Goal: Task Accomplishment & Management: Manage account settings

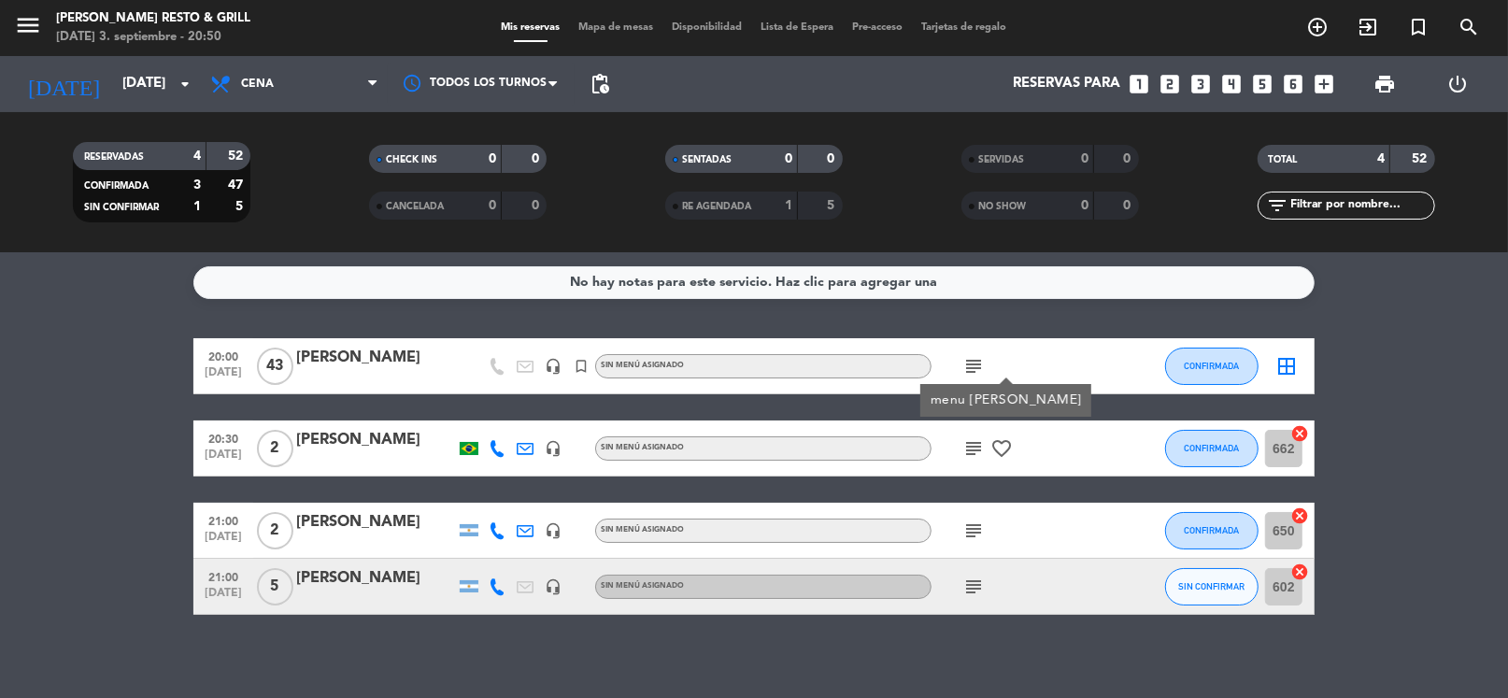
drag, startPoint x: 505, startPoint y: 330, endPoint x: 382, endPoint y: 262, distance: 140.2
click at [504, 330] on div "No hay notas para este servicio. Haz clic para agregar una 20:00 [DATE] [PERSON…" at bounding box center [754, 475] width 1508 height 446
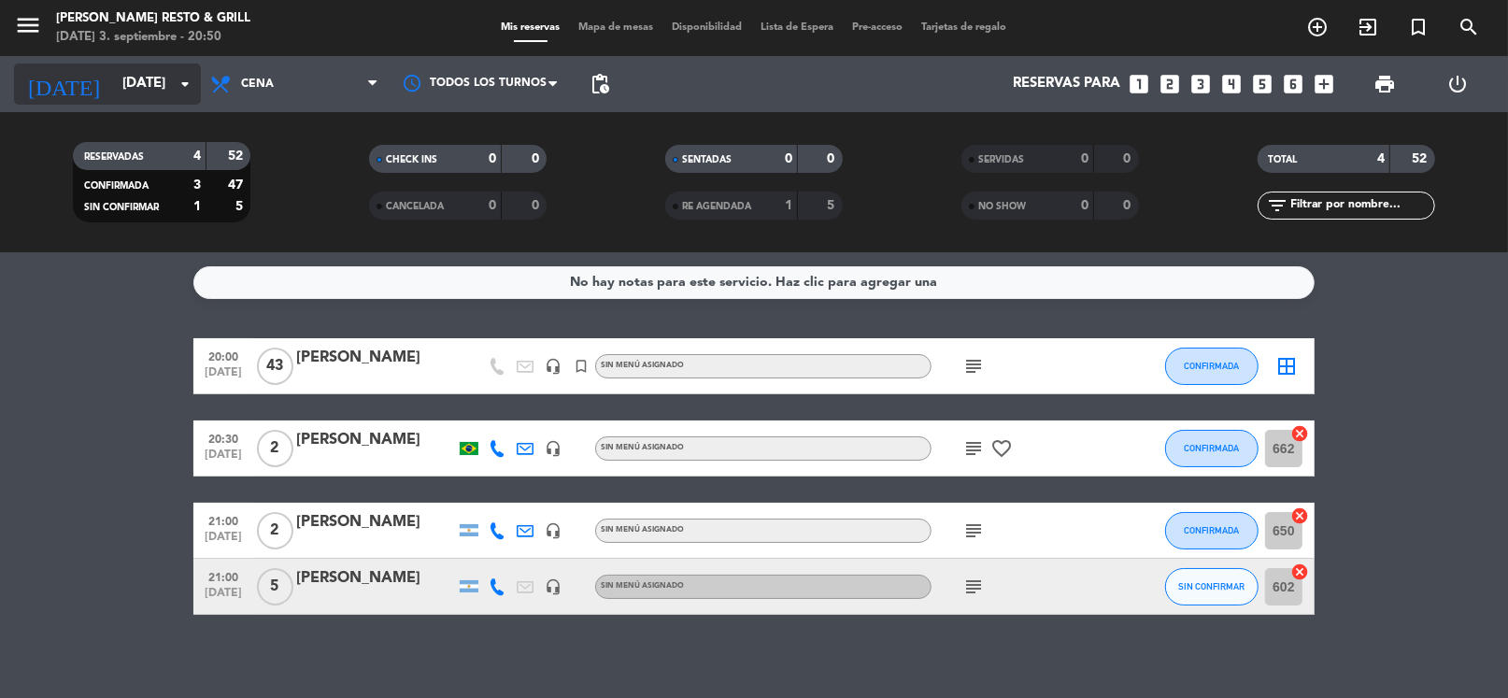
click at [144, 87] on input "[DATE]" at bounding box center [204, 84] width 182 height 36
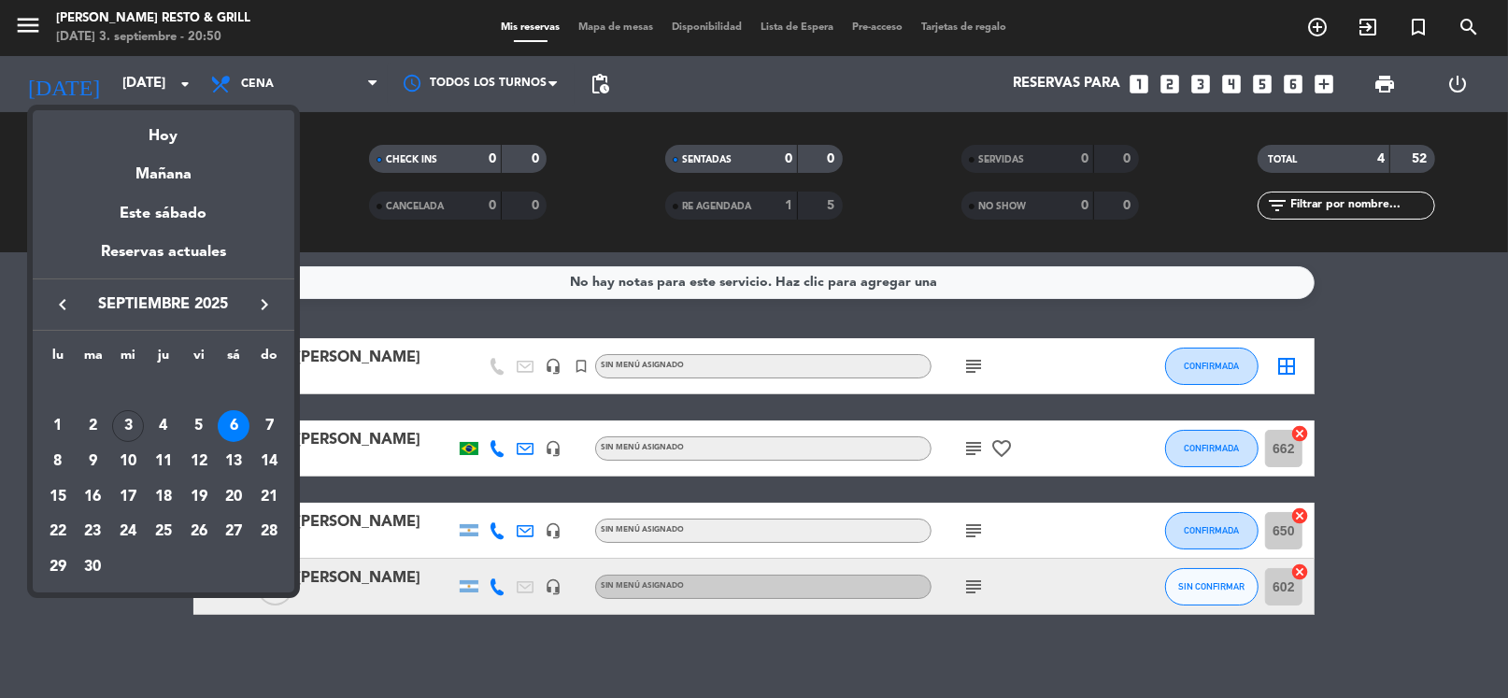
click at [363, 242] on div at bounding box center [754, 349] width 1508 height 698
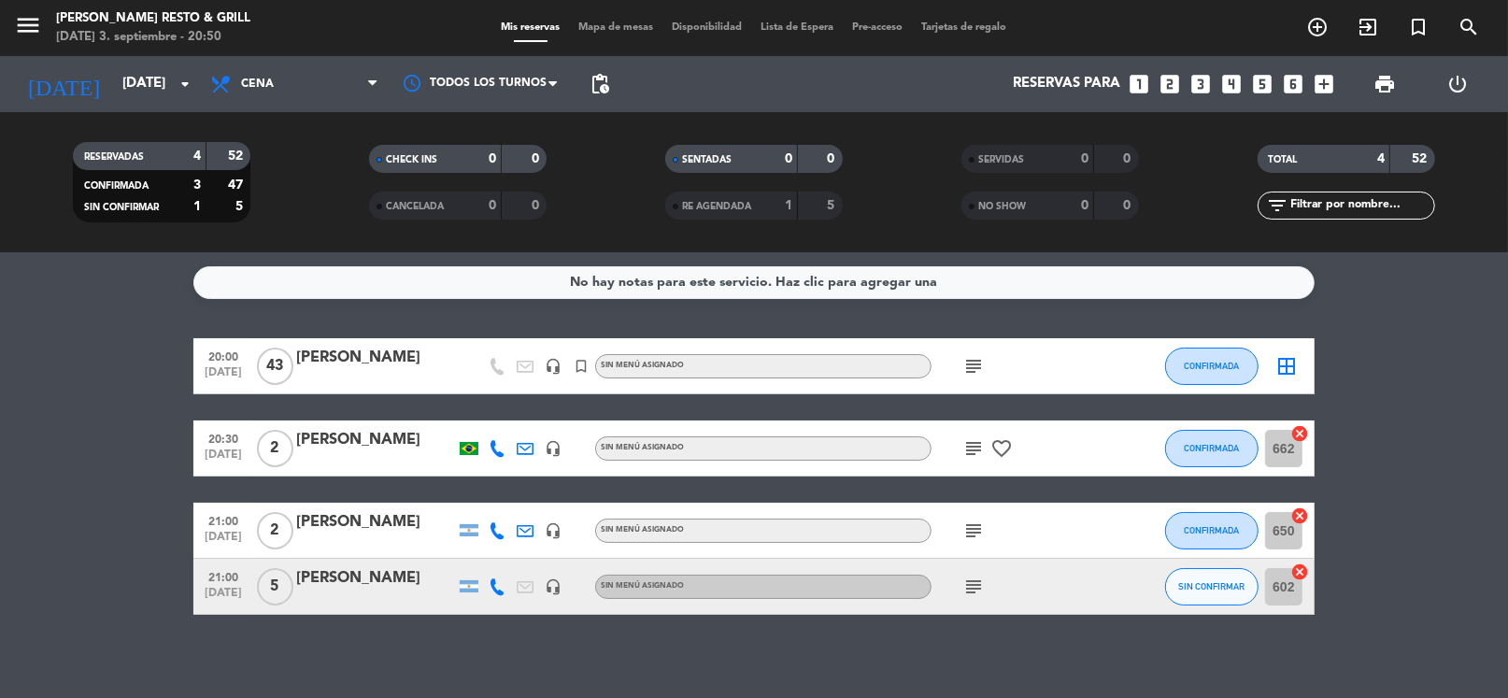
click at [971, 362] on icon "subject" at bounding box center [974, 366] width 22 height 22
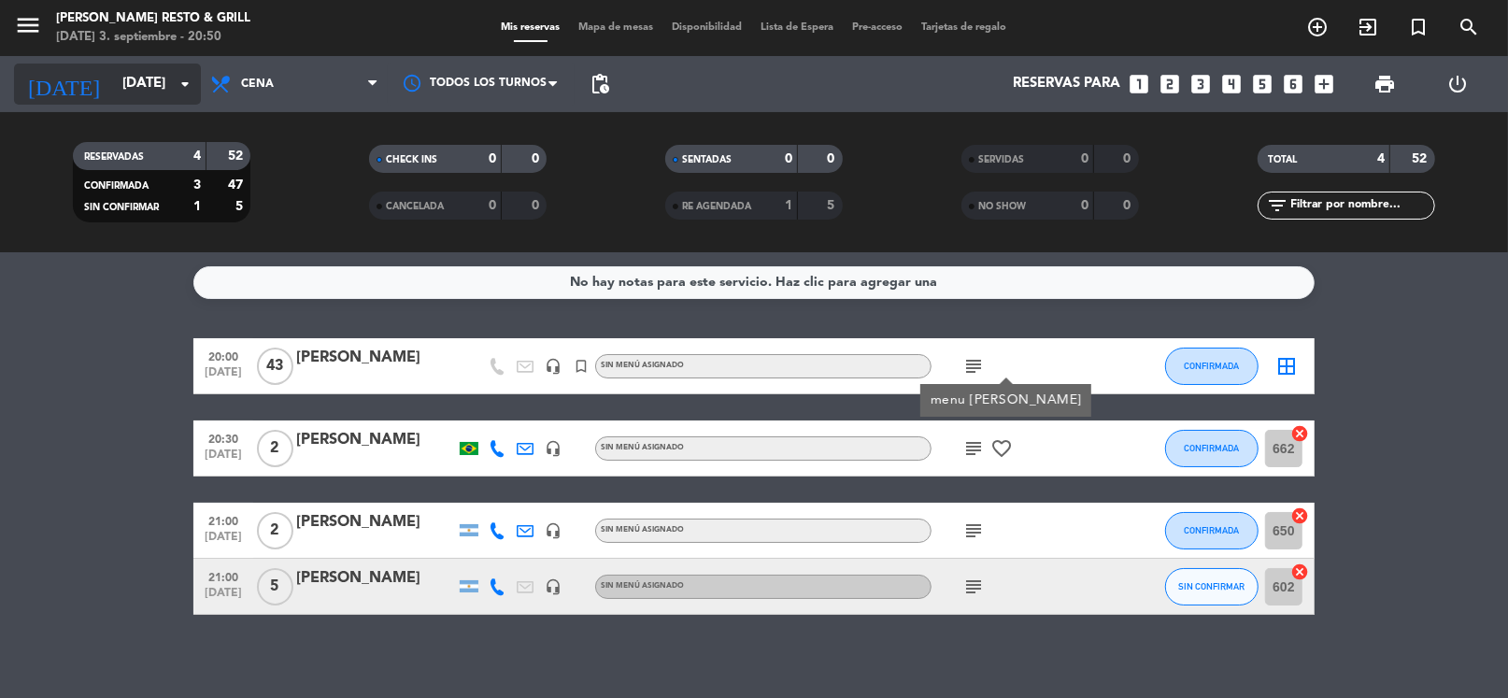
click at [130, 92] on input "[DATE]" at bounding box center [204, 84] width 182 height 36
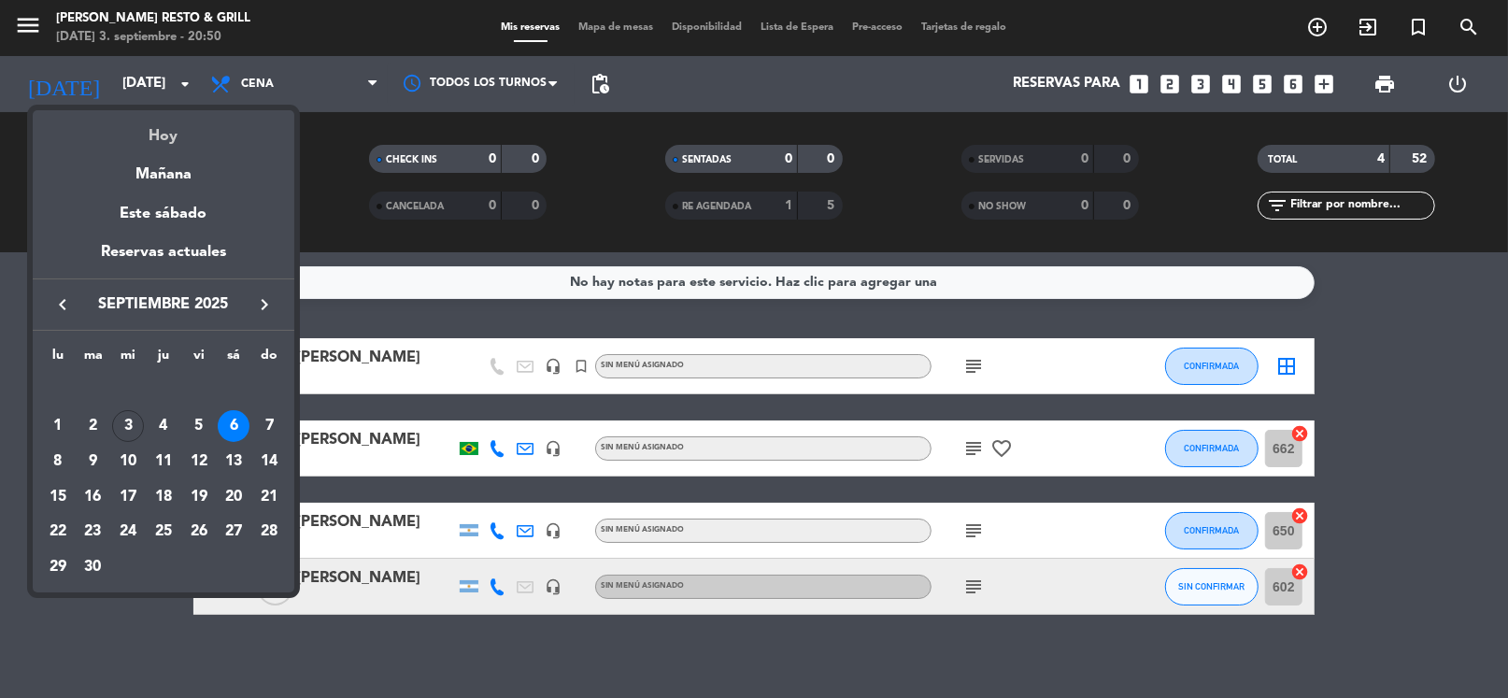
click at [162, 137] on div "Hoy" at bounding box center [164, 129] width 262 height 38
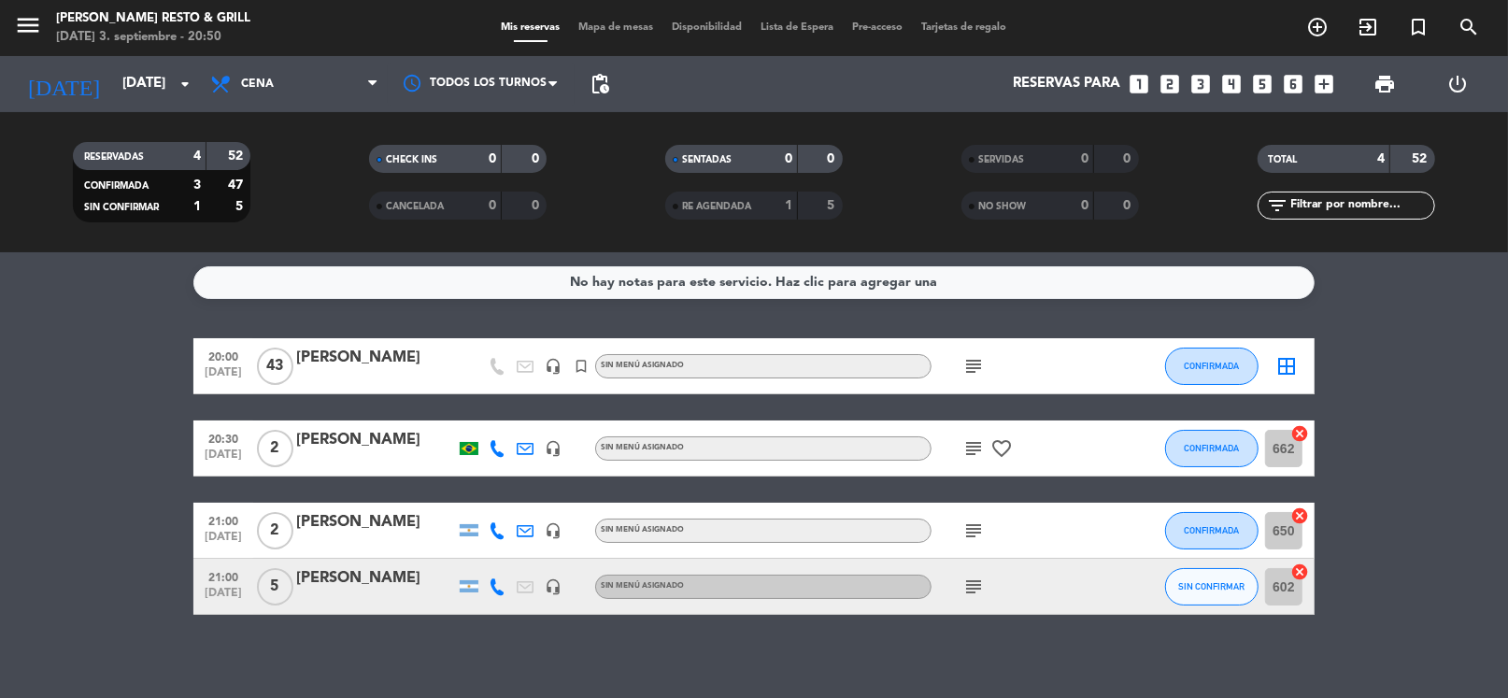
type input "[DATE]"
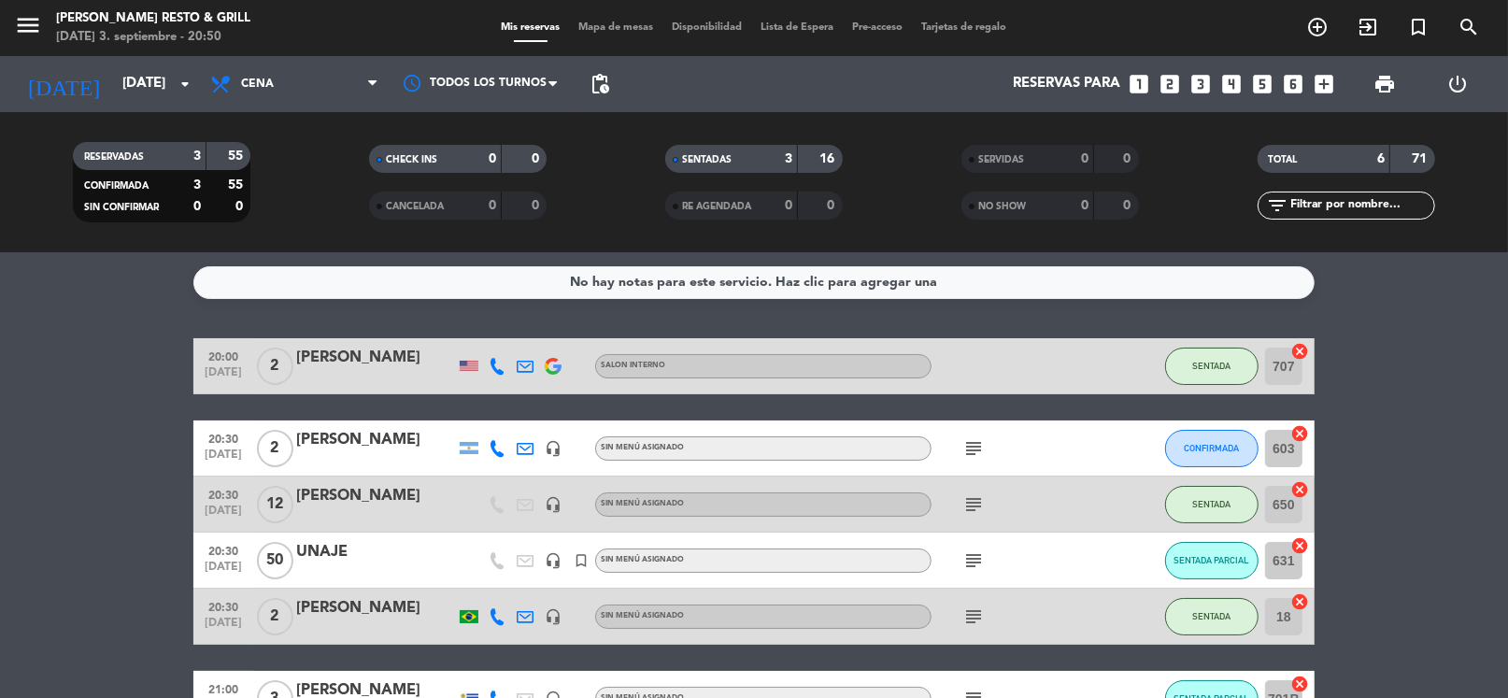
scroll to position [93, 0]
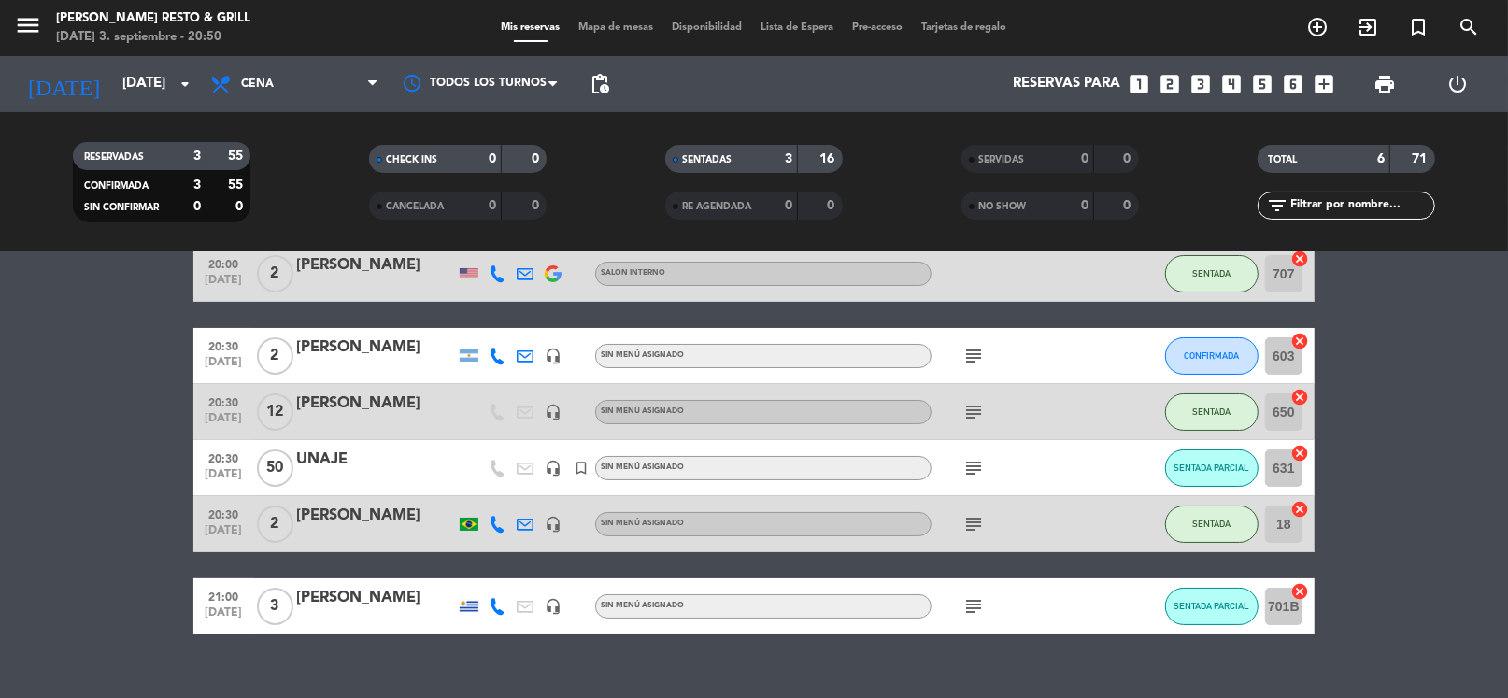
click at [979, 463] on icon "subject" at bounding box center [974, 468] width 22 height 22
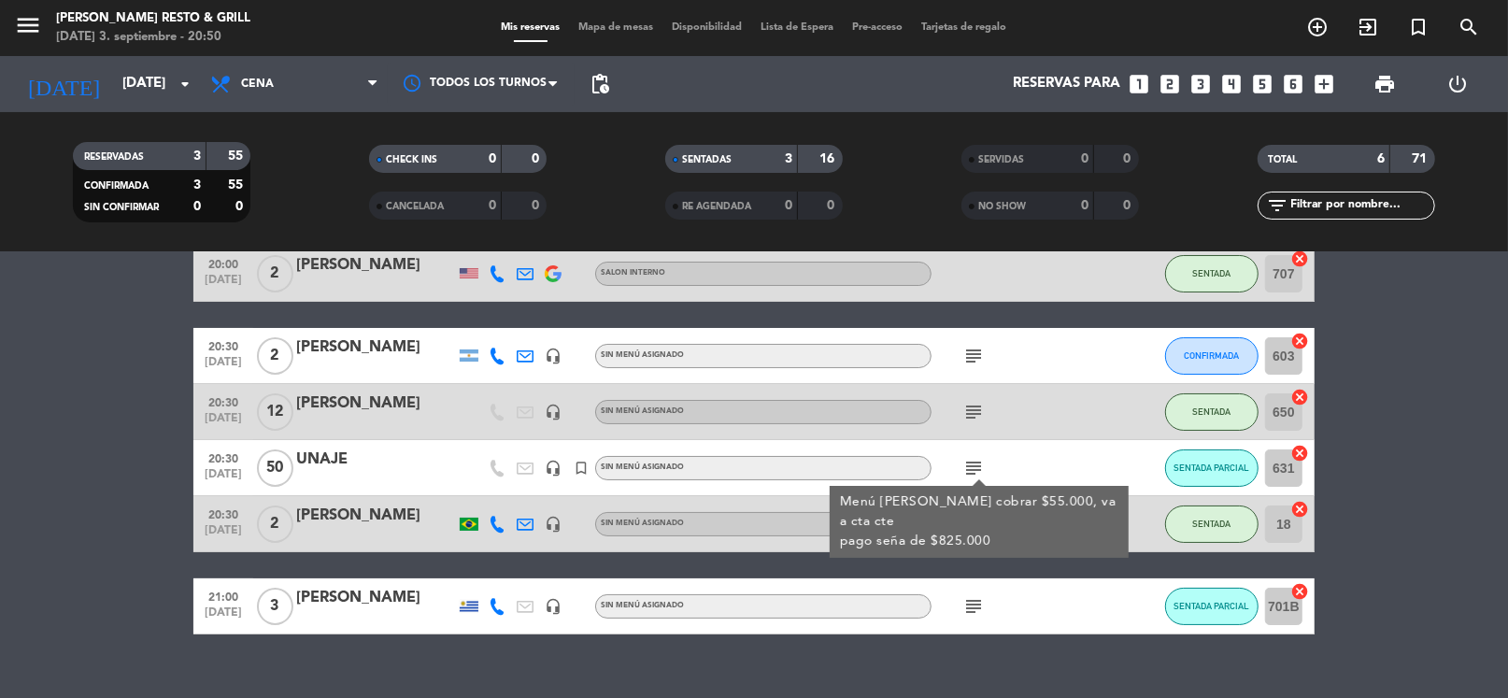
click at [349, 452] on div "UNAJE" at bounding box center [375, 460] width 159 height 24
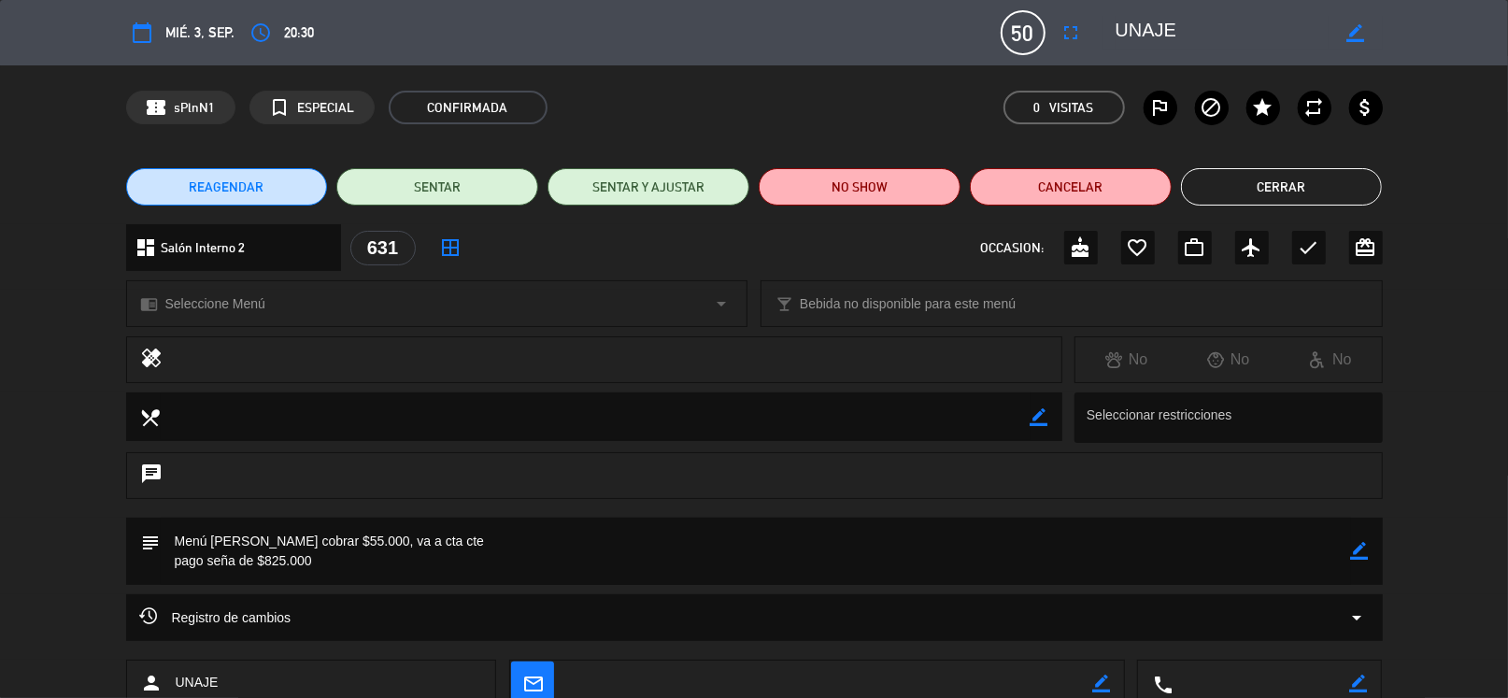
scroll to position [121, 0]
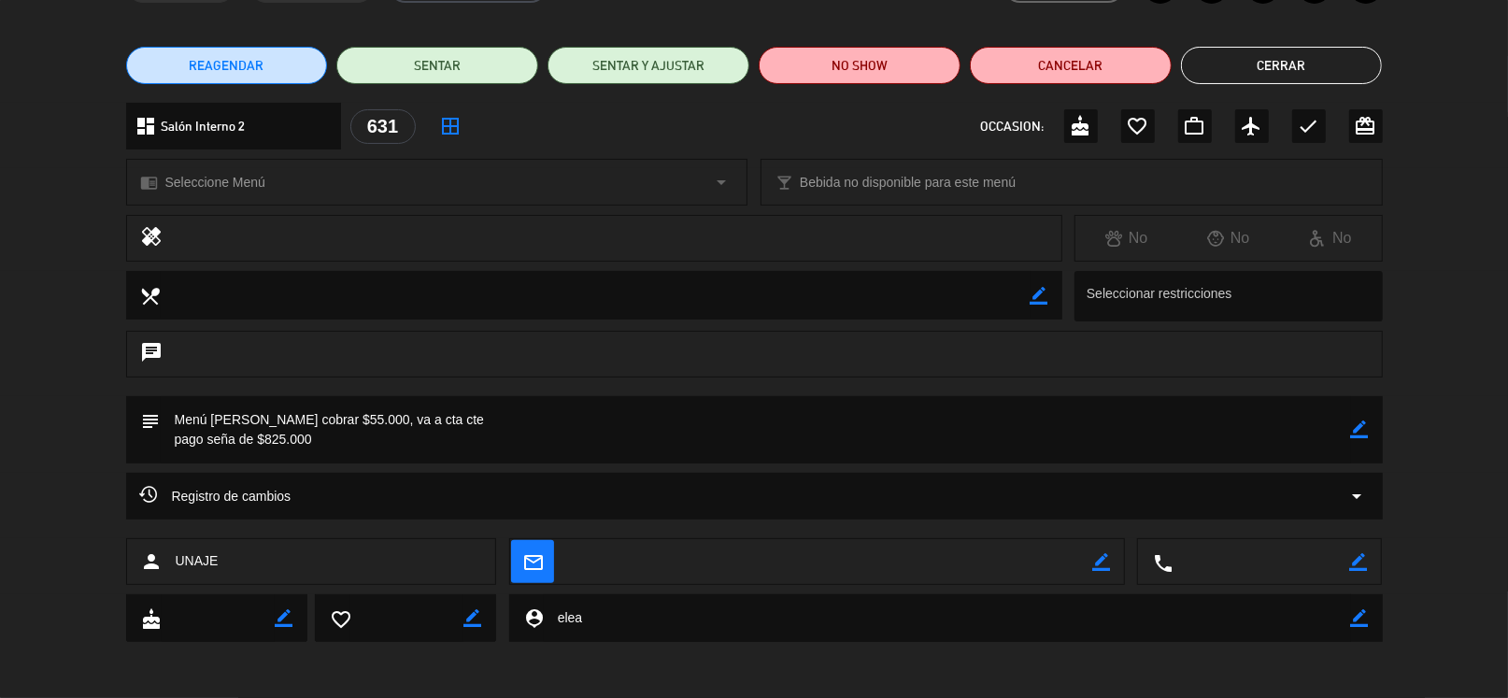
click at [192, 560] on span "UNAJE" at bounding box center [197, 560] width 43 height 21
copy span "UNAJE"
